Goal: Information Seeking & Learning: Learn about a topic

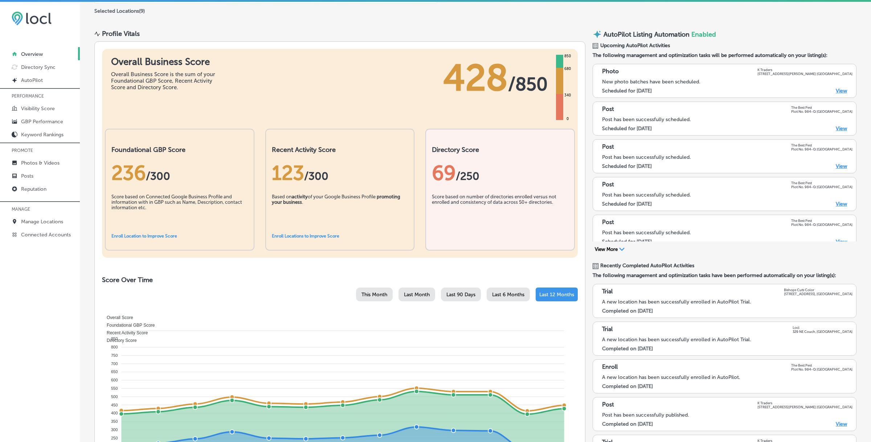
scroll to position [57, 0]
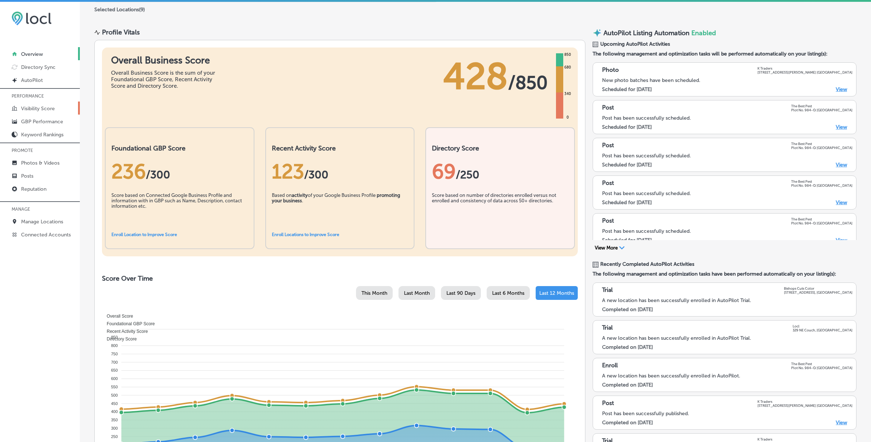
click at [41, 107] on p "Visibility Score" at bounding box center [38, 109] width 34 height 6
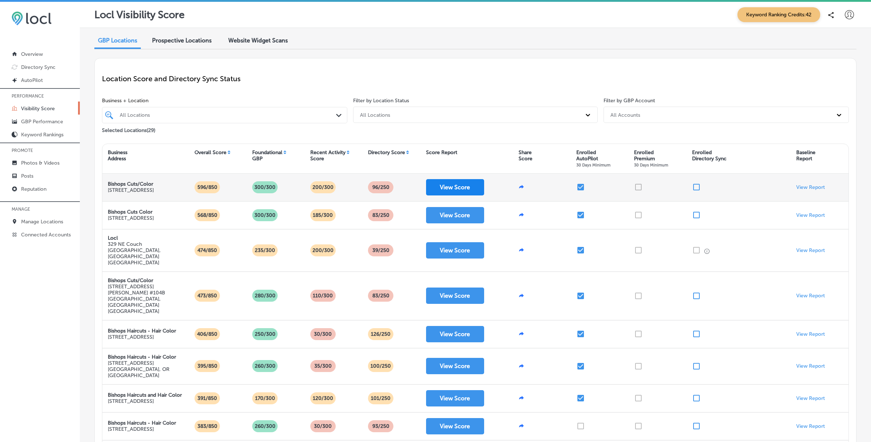
click at [444, 188] on button "View Score" at bounding box center [455, 187] width 58 height 16
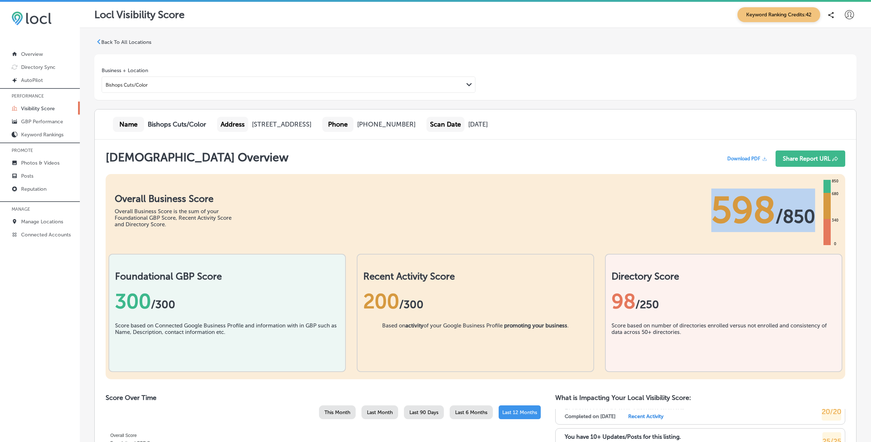
drag, startPoint x: 692, startPoint y: 190, endPoint x: 813, endPoint y: 206, distance: 122.9
click at [813, 207] on div "Overall Business Score Overall Business Score is the sum of your Foundational G…" at bounding box center [475, 206] width 739 height 65
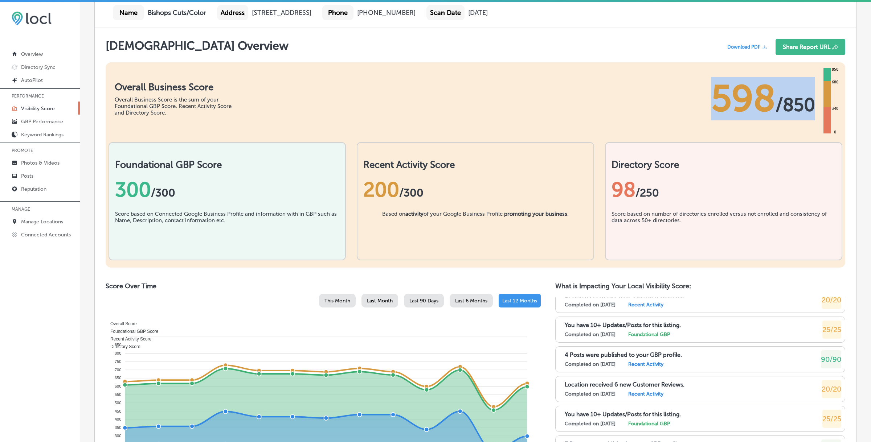
scroll to position [112, 0]
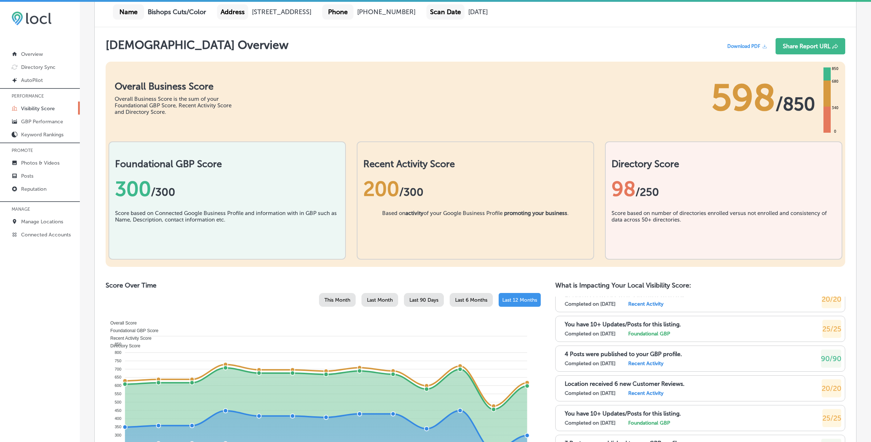
drag, startPoint x: 820, startPoint y: 369, endPoint x: 843, endPoint y: 369, distance: 22.5
click at [843, 435] on div "3 Posts were published to your GBP profile. Completed on [DATE] Recent Activity…" at bounding box center [700, 448] width 290 height 26
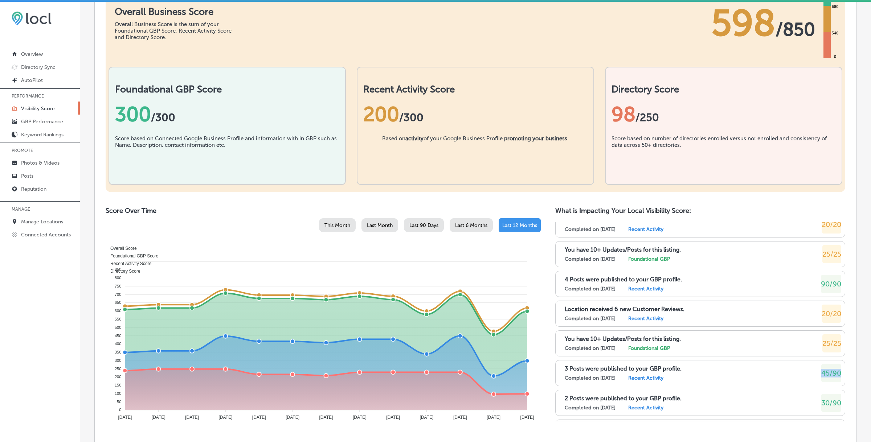
scroll to position [209, 0]
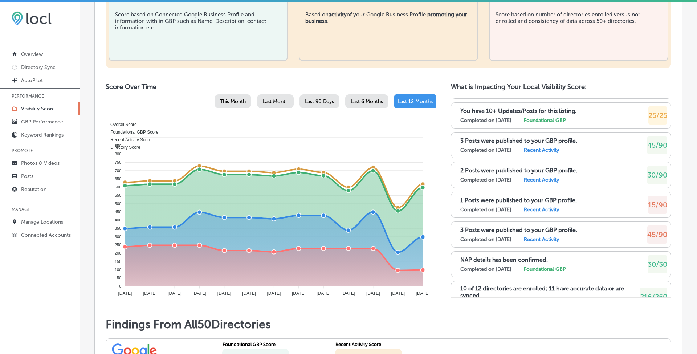
scroll to position [8567, 0]
drag, startPoint x: 9, startPoint y: 136, endPoint x: 580, endPoint y: 0, distance: 587.0
